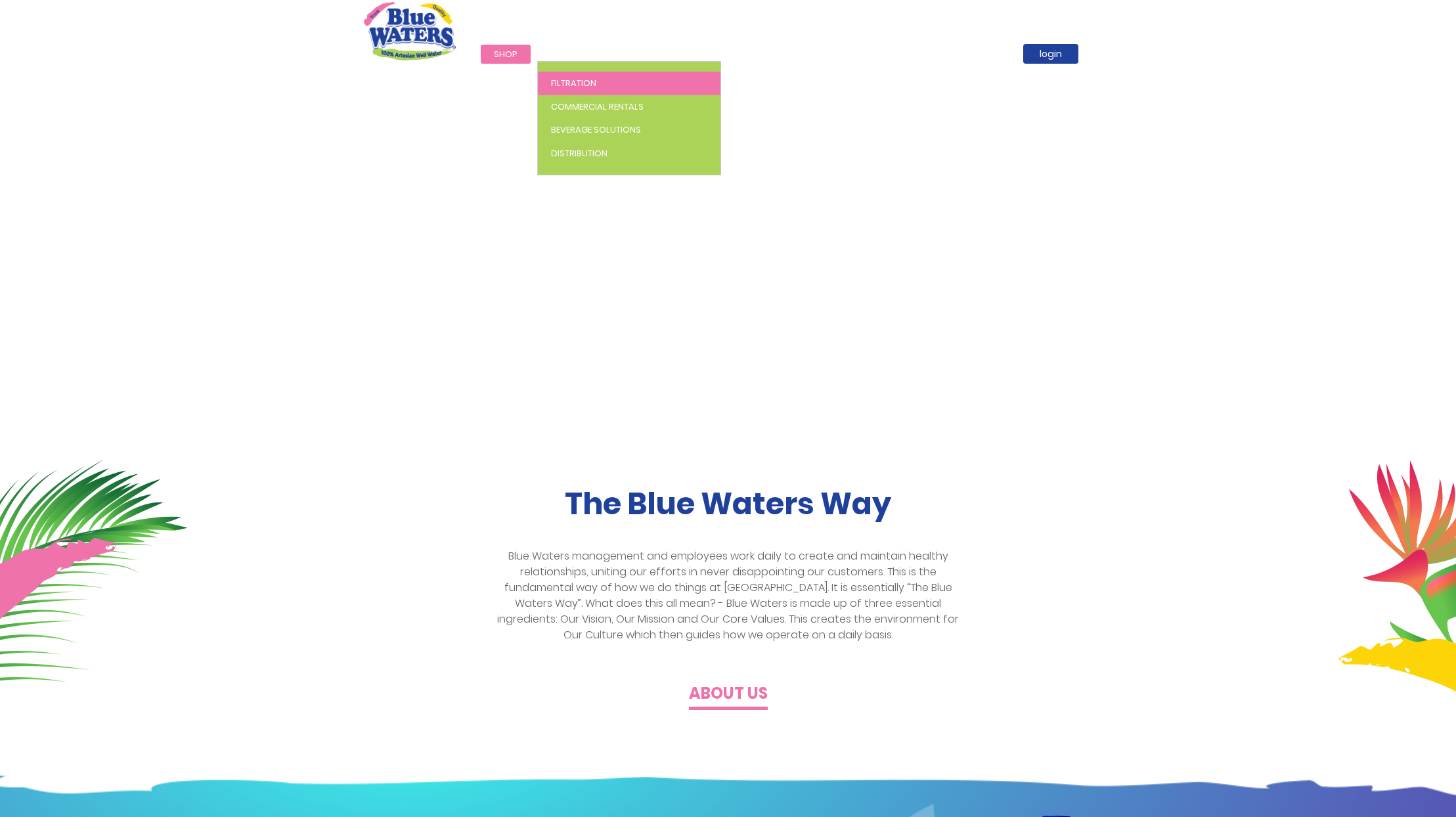
click at [569, 82] on span "Filtration" at bounding box center [574, 83] width 45 height 13
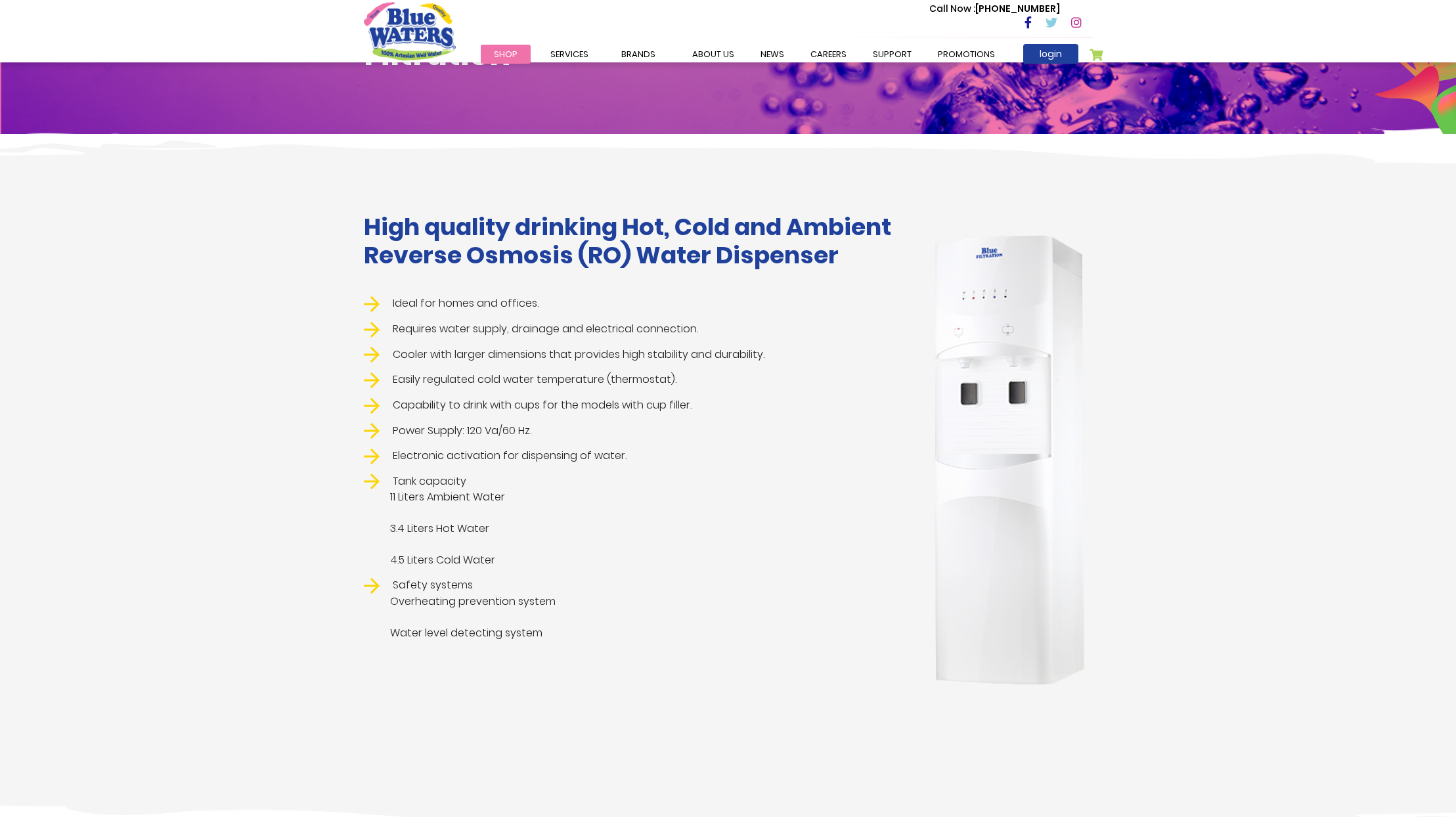
scroll to position [125, 0]
click at [1007, 427] on img at bounding box center [1009, 461] width 168 height 467
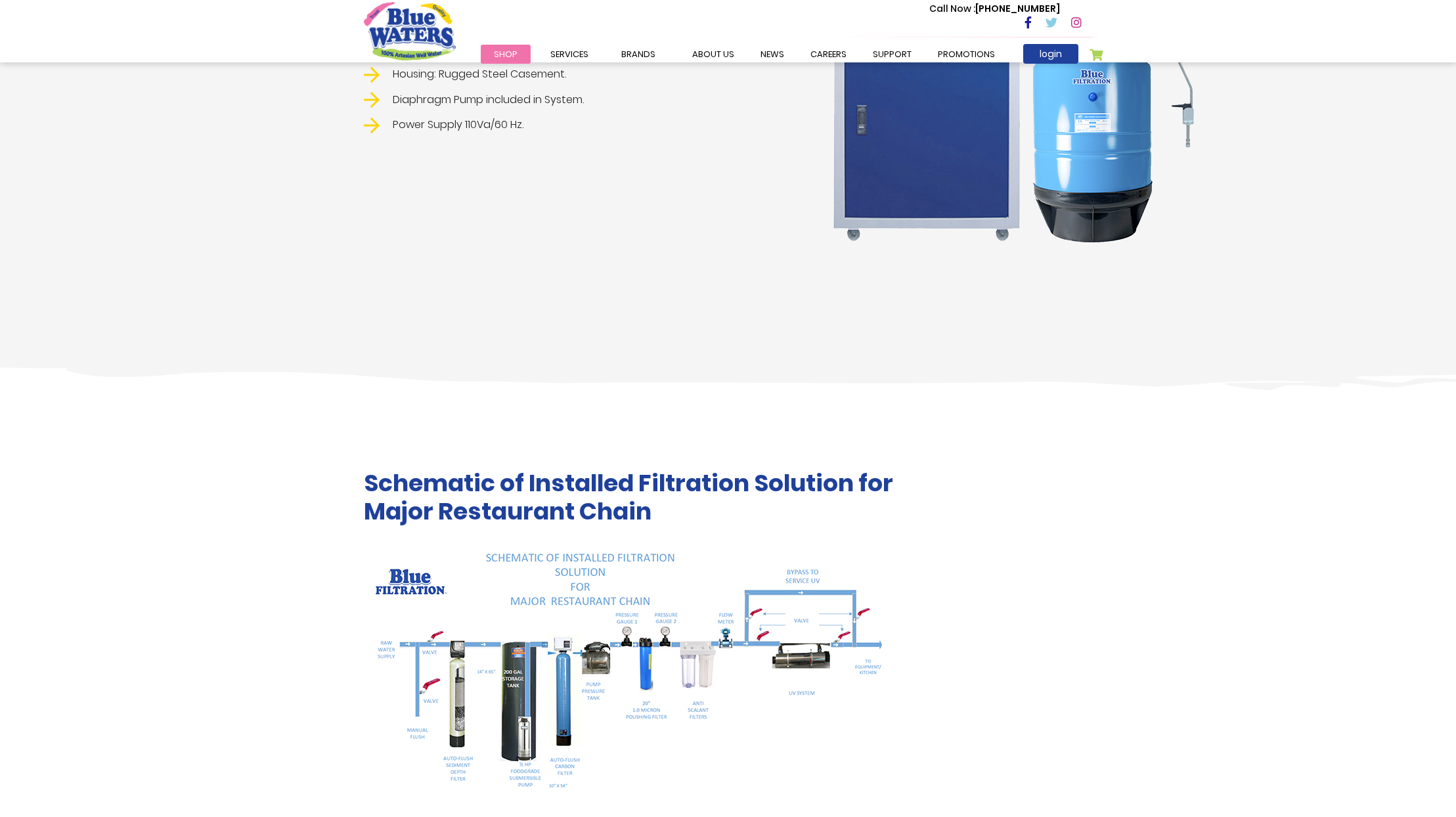
scroll to position [1879, 0]
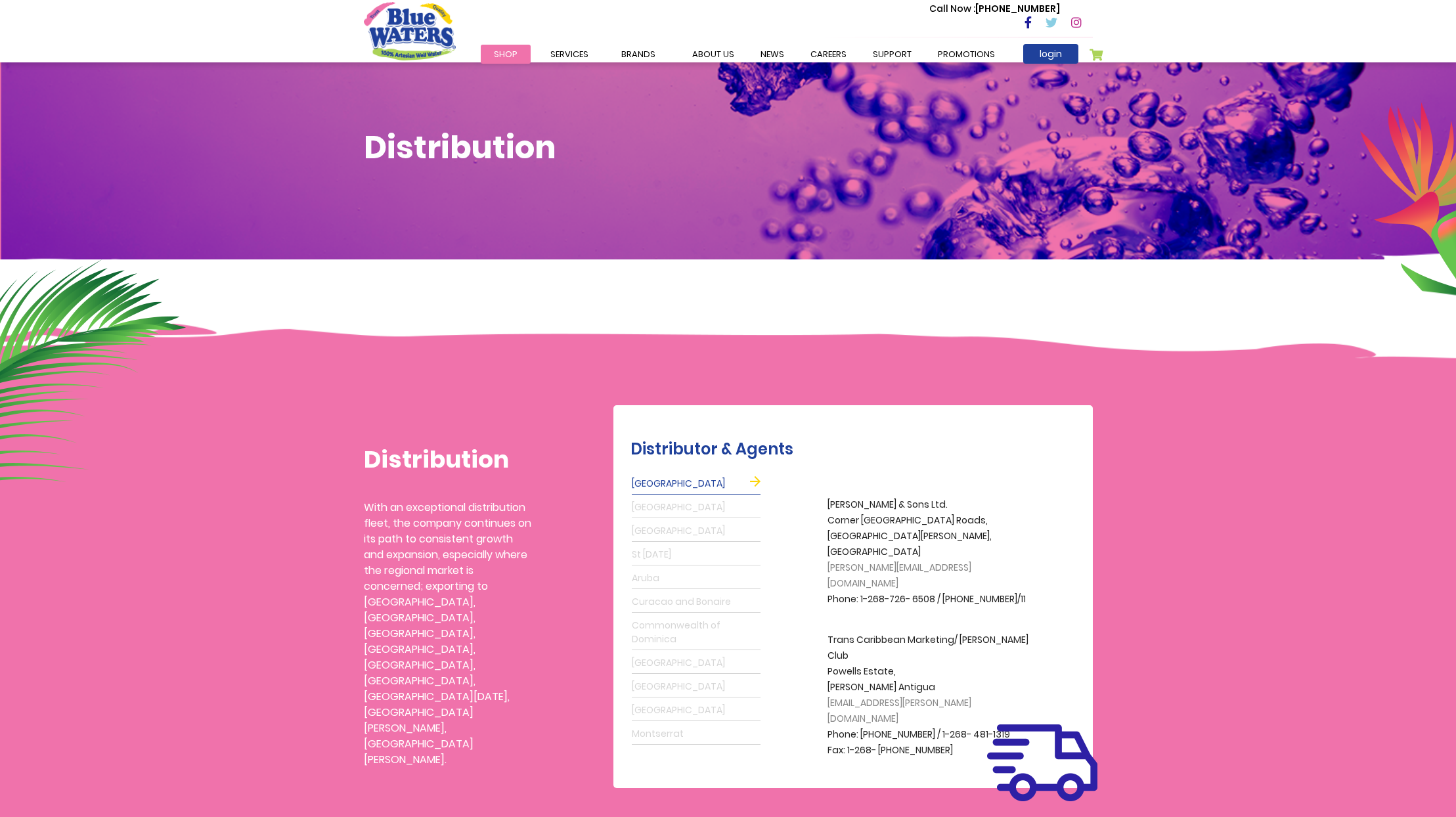
click at [652, 553] on link "St Lucia" at bounding box center [696, 555] width 128 height 21
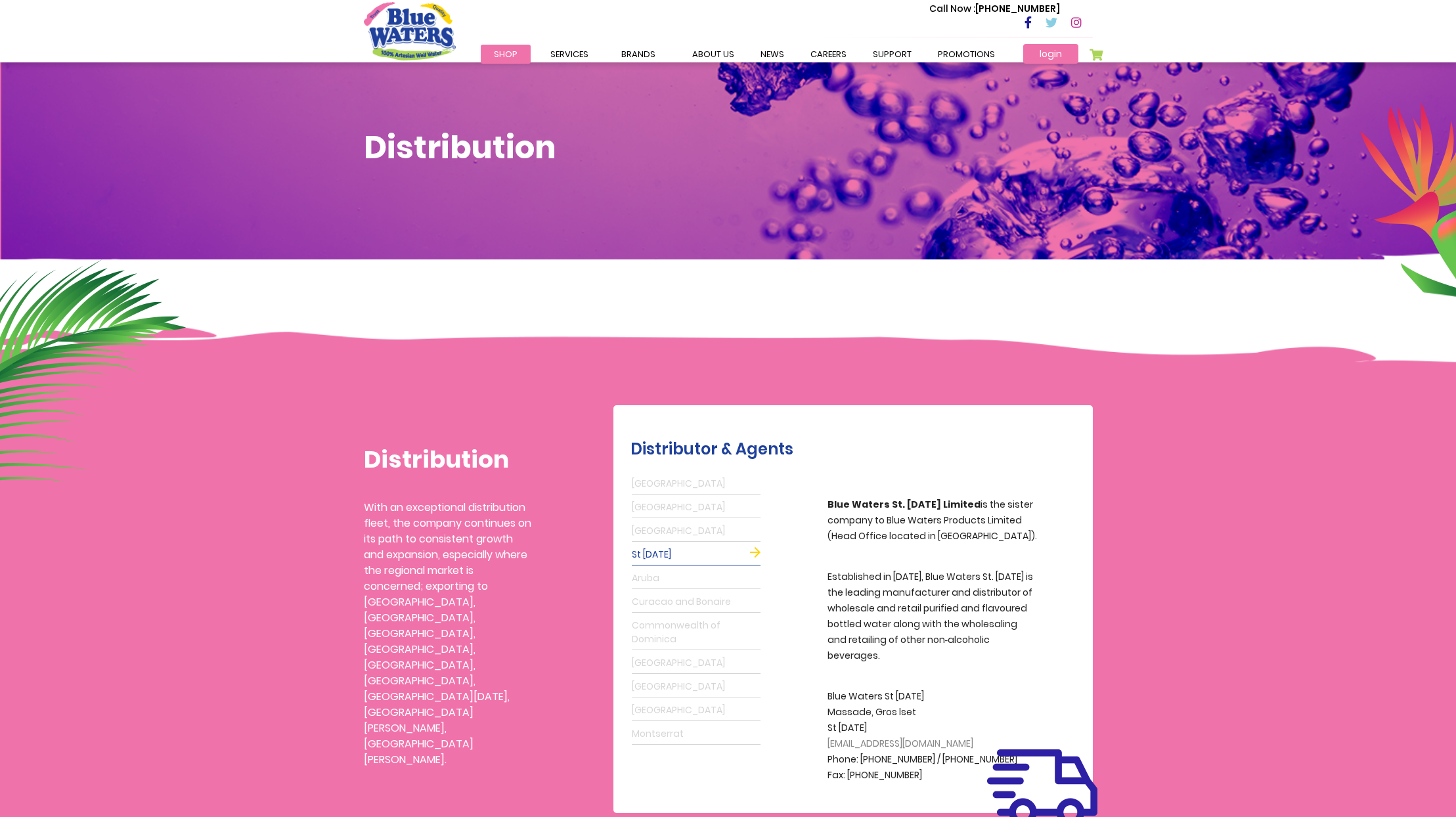
click at [1051, 49] on link "login" at bounding box center [1051, 54] width 55 height 20
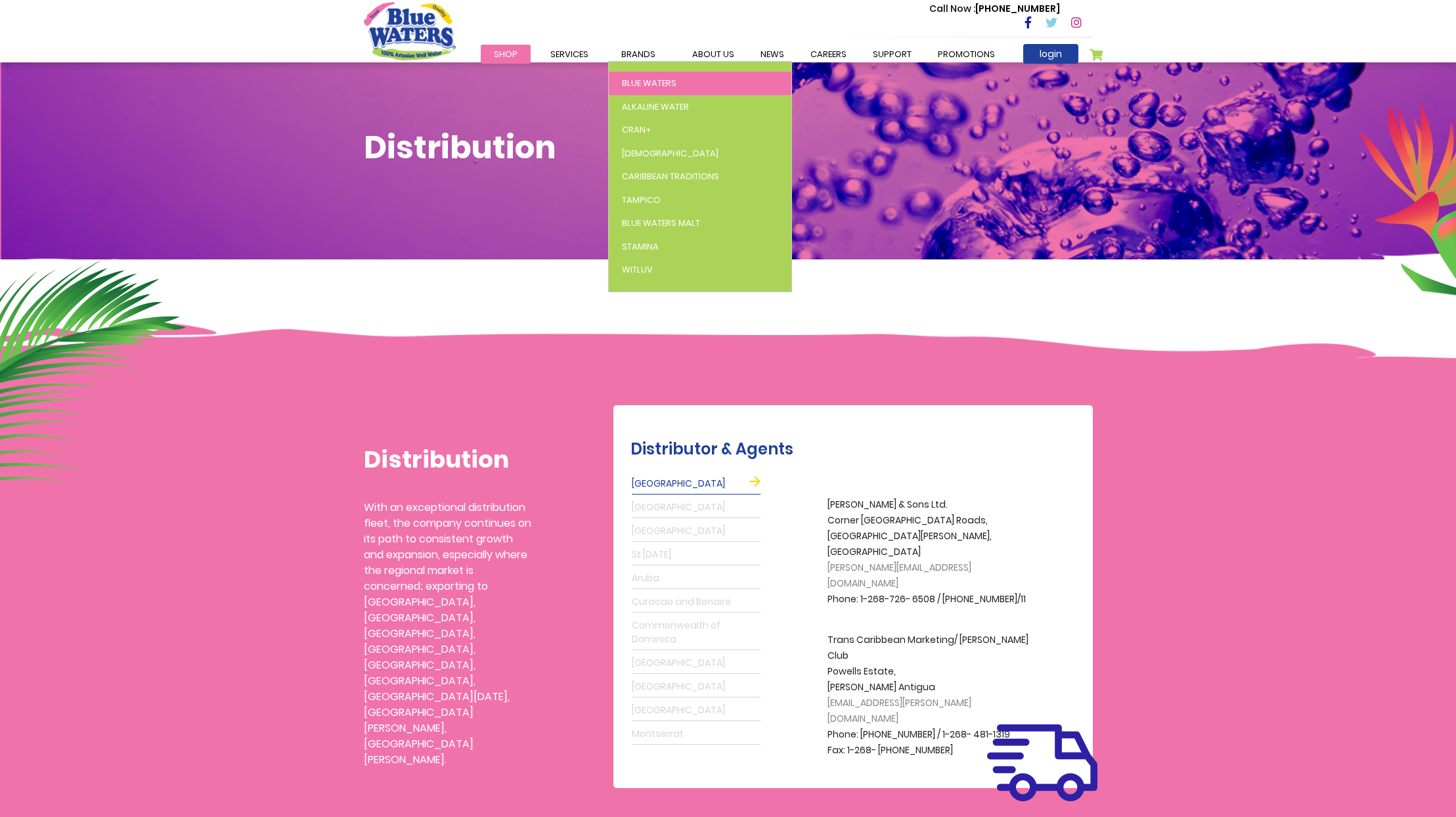
click at [647, 85] on span "Blue Waters" at bounding box center [649, 83] width 54 height 13
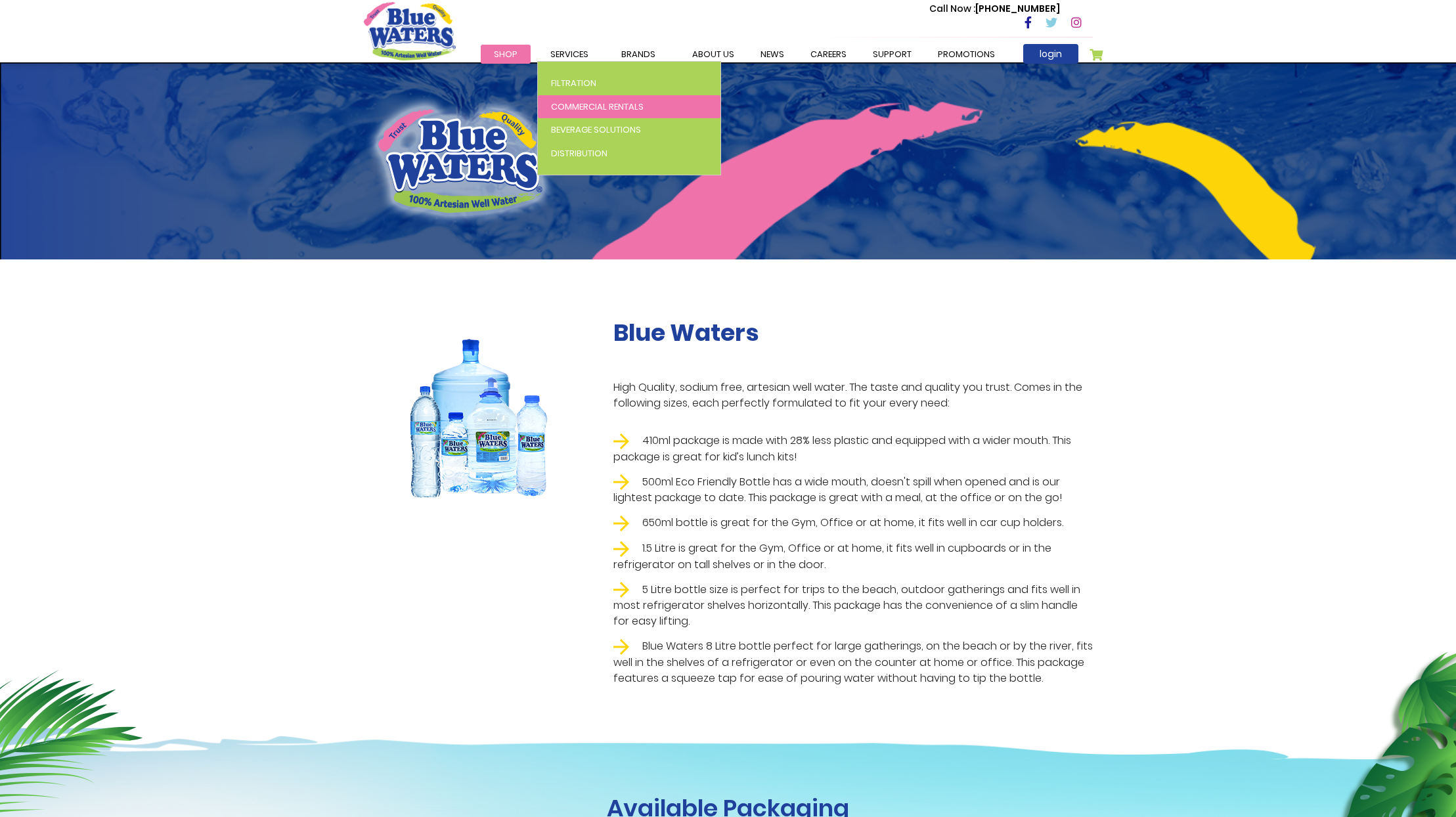
click at [612, 100] on span "Commercial Rentals" at bounding box center [597, 106] width 93 height 13
